Goal: Task Accomplishment & Management: Manage account settings

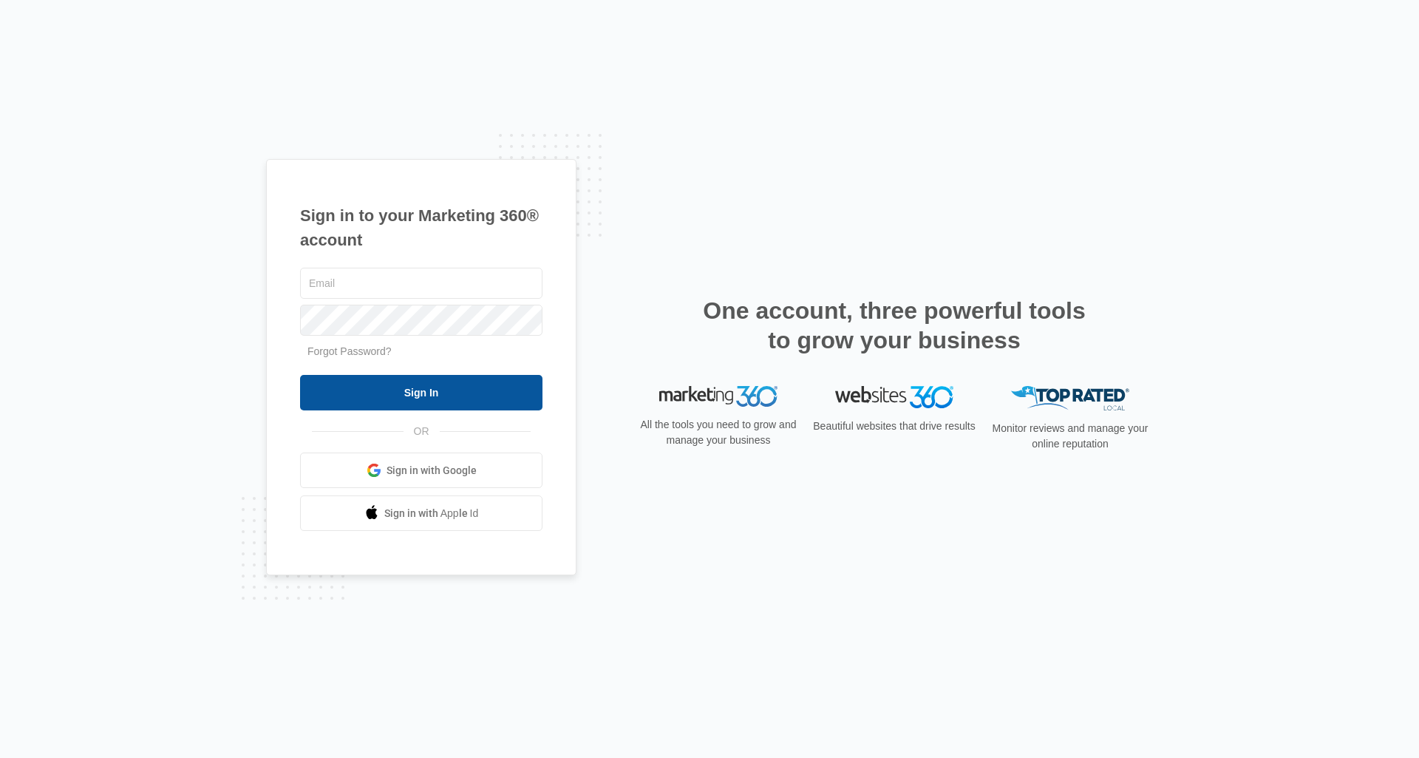
type input "[PERSON_NAME][DOMAIN_NAME][EMAIL_ADDRESS][DOMAIN_NAME]"
click at [474, 398] on input "Sign In" at bounding box center [421, 392] width 242 height 35
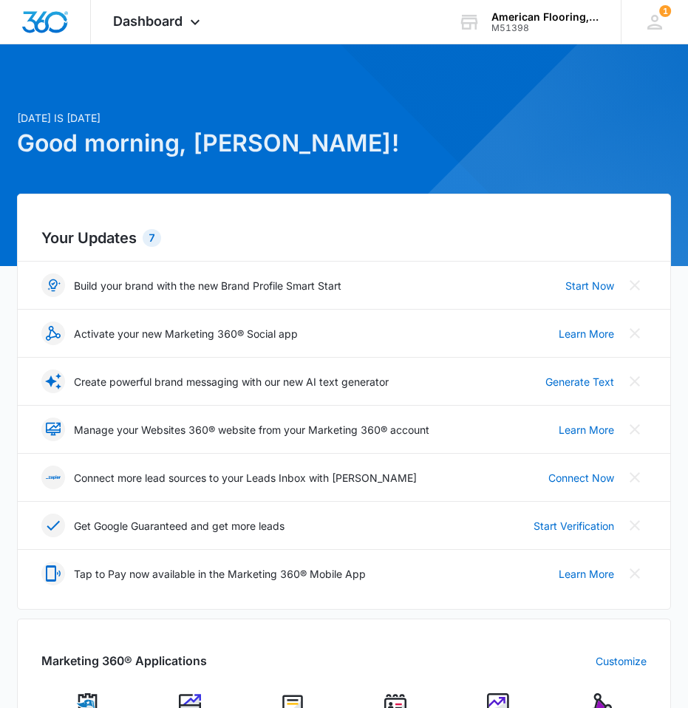
click at [200, 698] on img at bounding box center [190, 704] width 22 height 22
